Goal: Information Seeking & Learning: Learn about a topic

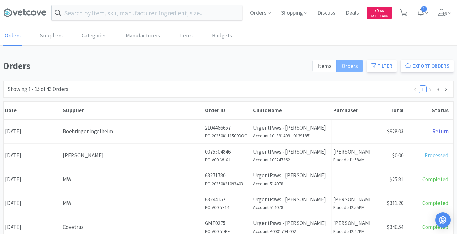
click at [348, 68] on span "Orders" at bounding box center [350, 65] width 16 height 7
click at [342, 68] on input "Orders" at bounding box center [342, 68] width 0 height 0
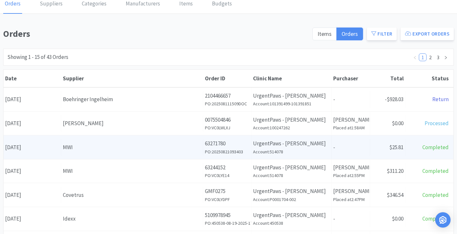
scroll to position [32, 0]
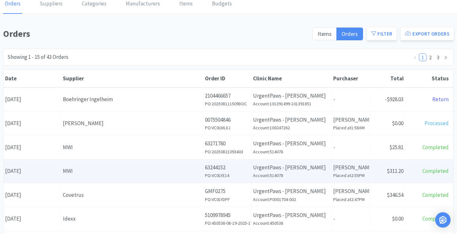
click at [291, 169] on p "UrgentPaws - [PERSON_NAME]" at bounding box center [291, 168] width 77 height 9
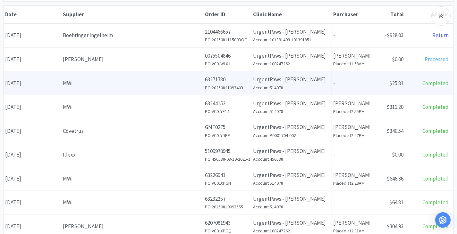
scroll to position [128, 0]
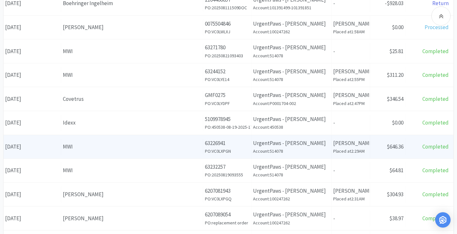
click at [257, 150] on h6 "Account: 514078" at bounding box center [291, 151] width 77 height 7
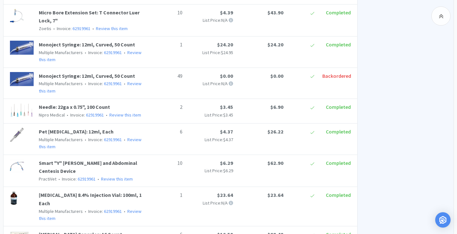
scroll to position [522, 0]
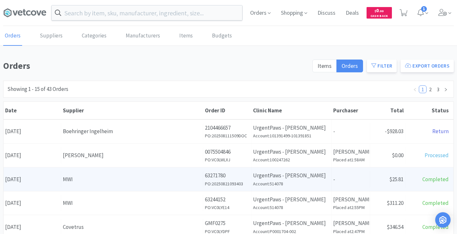
click at [250, 173] on div "Order ID 63271780 PO: 20250821093403" at bounding box center [227, 180] width 48 height 24
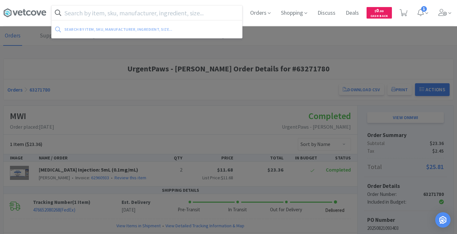
click at [113, 13] on input "text" at bounding box center [147, 12] width 191 height 15
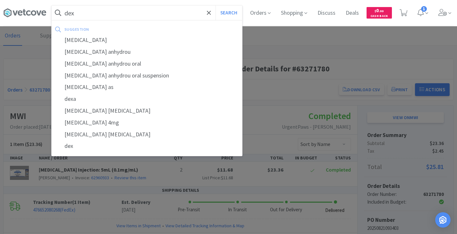
type input "dex"
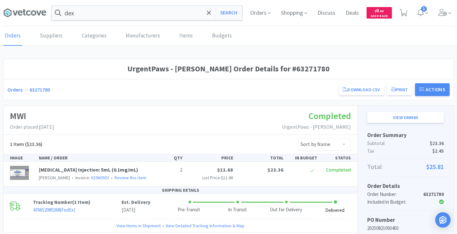
click at [294, 48] on div at bounding box center [228, 117] width 457 height 234
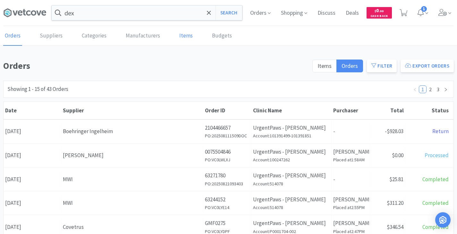
click at [185, 35] on link "Items" at bounding box center [186, 36] width 17 height 20
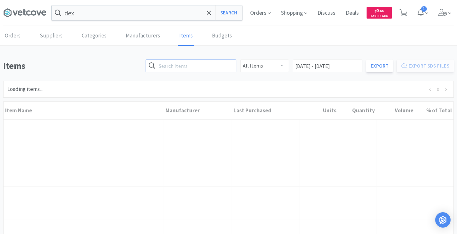
click at [183, 70] on input "text" at bounding box center [191, 66] width 91 height 13
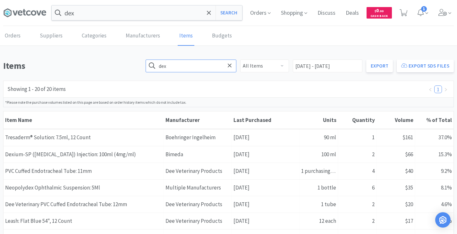
click at [197, 69] on input "dex" at bounding box center [191, 66] width 91 height 13
click at [201, 65] on input "dex" at bounding box center [191, 66] width 91 height 13
type input "dexme"
click at [73, 12] on input "dex" at bounding box center [147, 12] width 191 height 15
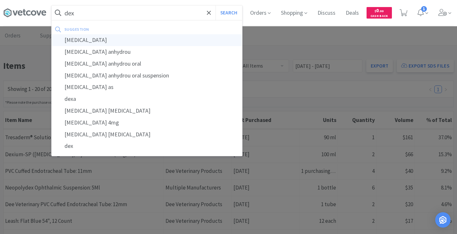
click at [87, 41] on div "[MEDICAL_DATA]" at bounding box center [147, 40] width 191 height 12
type input "[MEDICAL_DATA]"
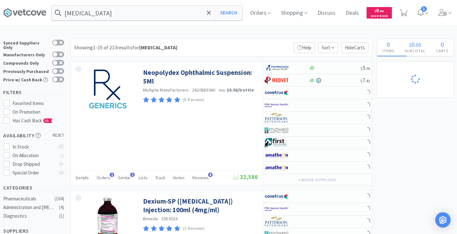
drag, startPoint x: 288, startPoint y: 75, endPoint x: 283, endPoint y: 77, distance: 5.4
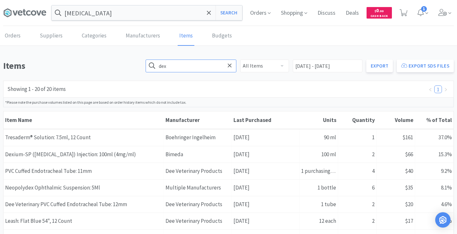
click at [195, 64] on input "dex" at bounding box center [191, 66] width 91 height 13
paste input "amethasone"
type input "[MEDICAL_DATA]"
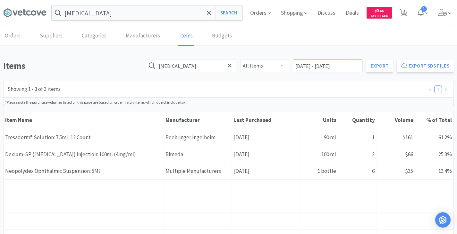
click at [355, 65] on input "[DATE] - [DATE]" at bounding box center [328, 66] width 70 height 13
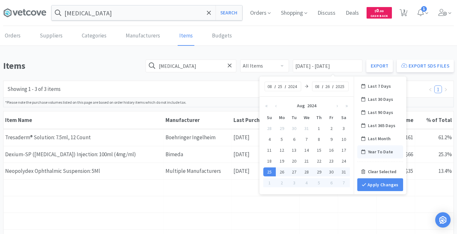
click at [377, 155] on div "Year To Date" at bounding box center [380, 152] width 46 height 13
type input "Year To Date"
type input "01"
type input "2025"
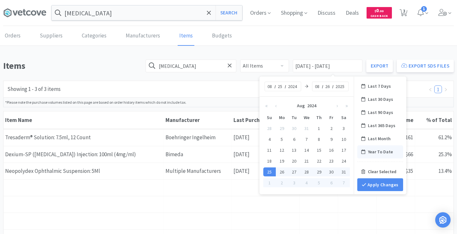
type input "25"
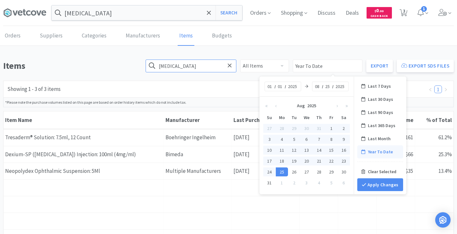
click at [207, 67] on input "[MEDICAL_DATA]" at bounding box center [191, 66] width 91 height 13
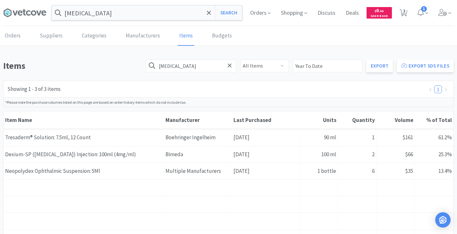
click at [73, 154] on div "Item Name Dexium-SP ([MEDICAL_DATA]) Injection: 100ml (4mg/ml)" at bounding box center [84, 155] width 160 height 16
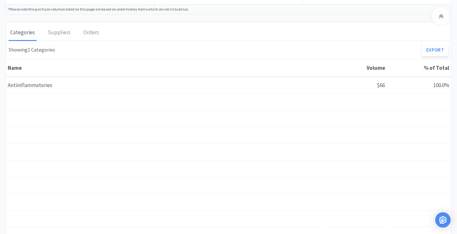
scroll to position [289, 0]
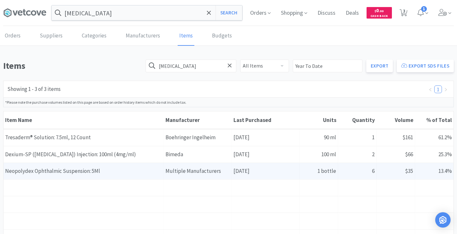
click at [79, 174] on div "Item Name Neopolydex Ophthalmic Suspension: 5Ml" at bounding box center [84, 171] width 160 height 16
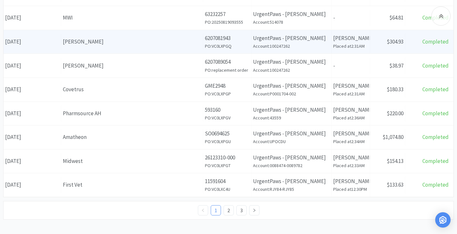
scroll to position [286, 0]
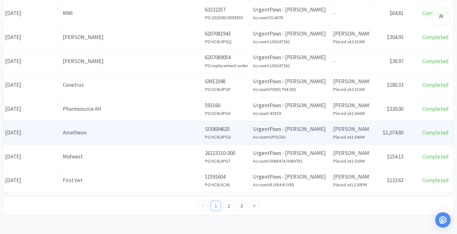
click at [150, 133] on div "Amatheon" at bounding box center [132, 133] width 139 height 9
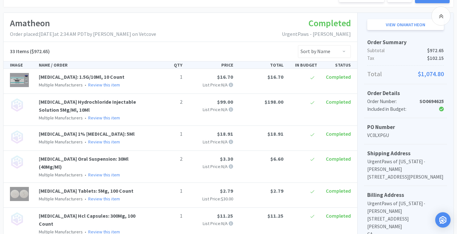
scroll to position [48, 0]
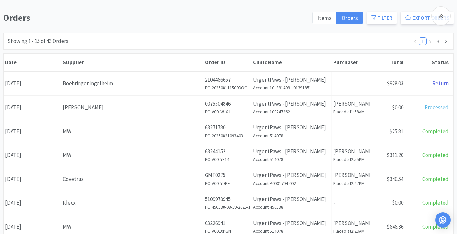
scroll to position [286, 0]
